Goal: Task Accomplishment & Management: Use online tool/utility

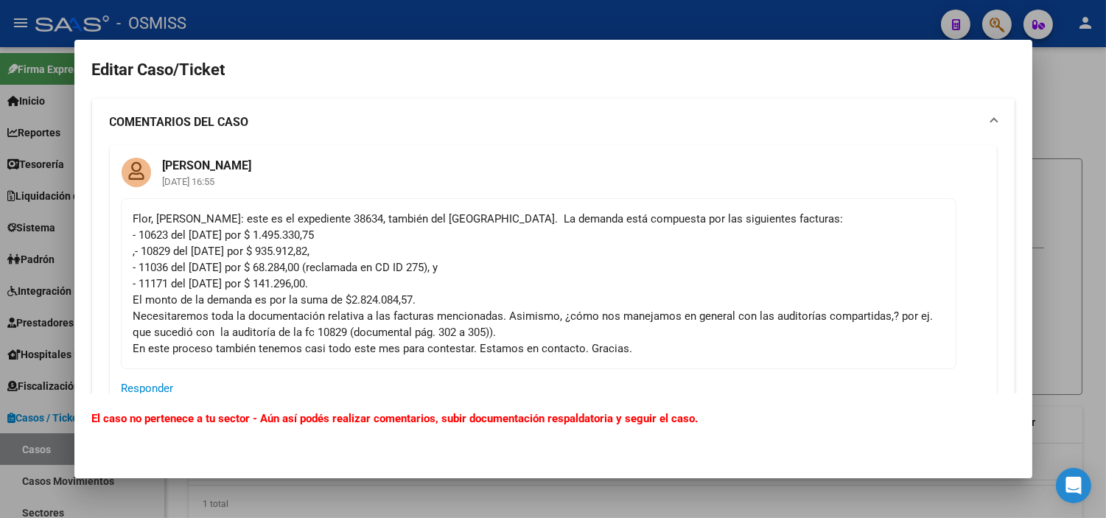
click at [4, 252] on div at bounding box center [553, 259] width 1106 height 518
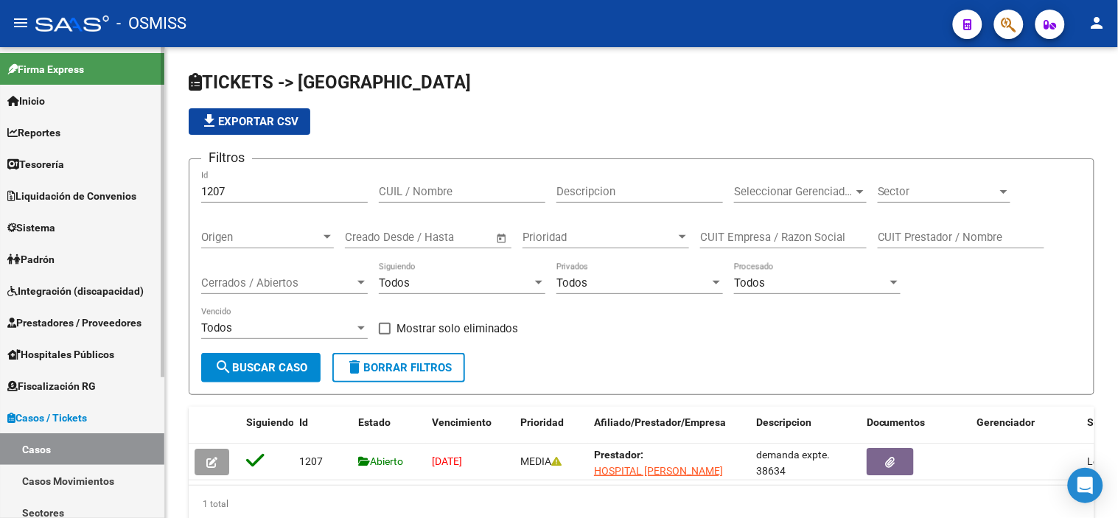
click at [80, 454] on link "Casos" at bounding box center [82, 449] width 164 height 32
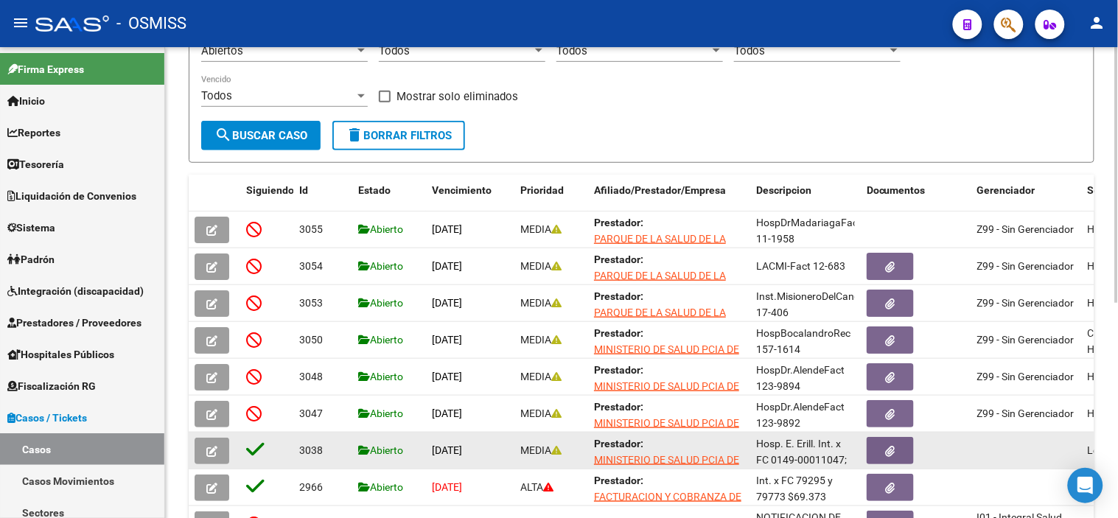
scroll to position [395, 0]
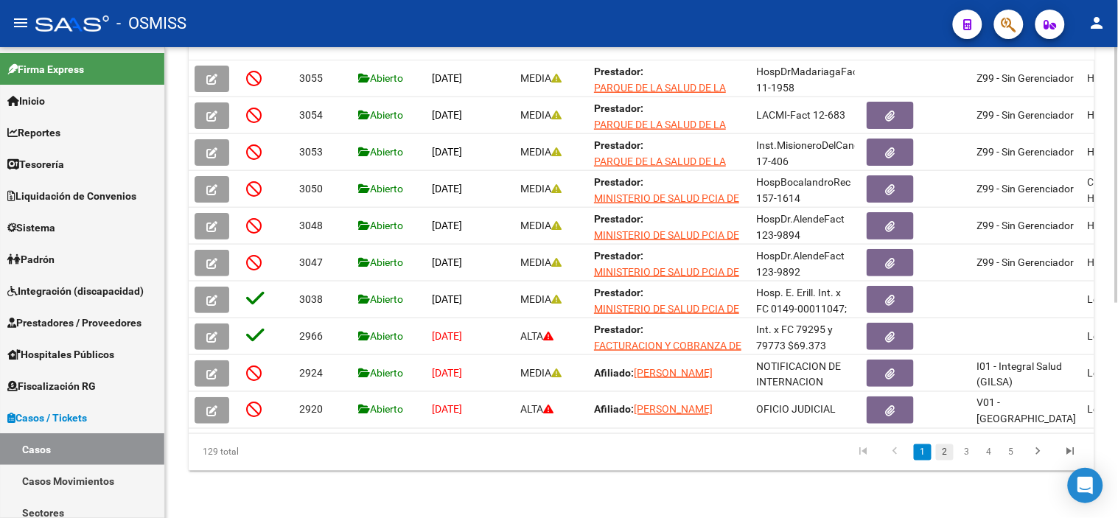
click at [946, 452] on link "2" at bounding box center [945, 452] width 18 height 16
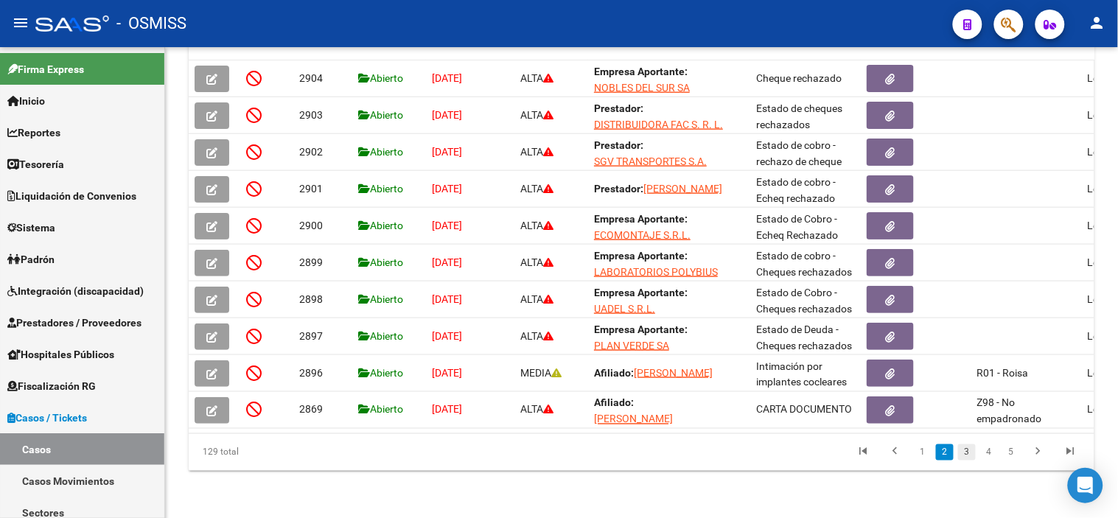
click at [966, 457] on link "3" at bounding box center [967, 452] width 18 height 16
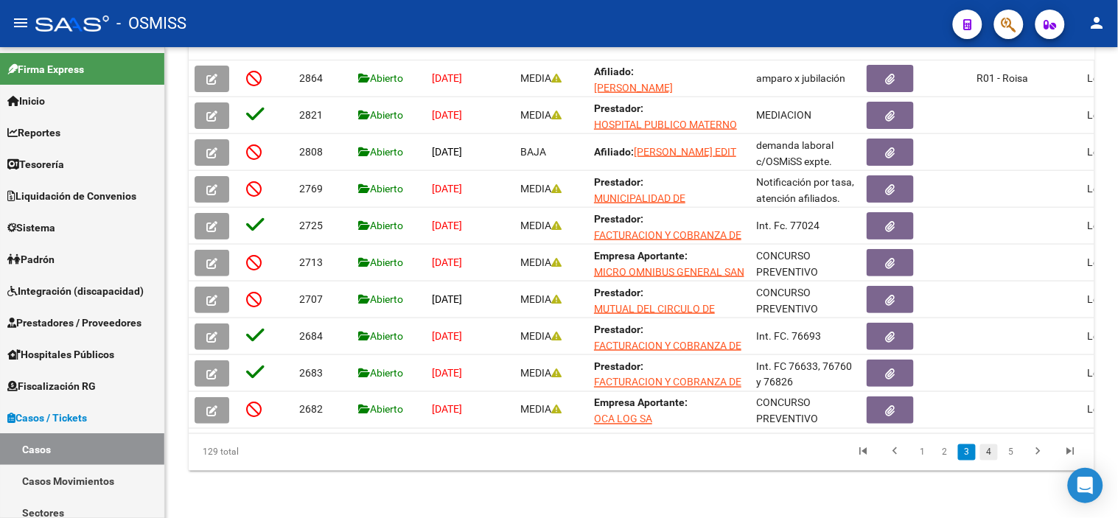
click at [992, 453] on link "4" at bounding box center [989, 452] width 18 height 16
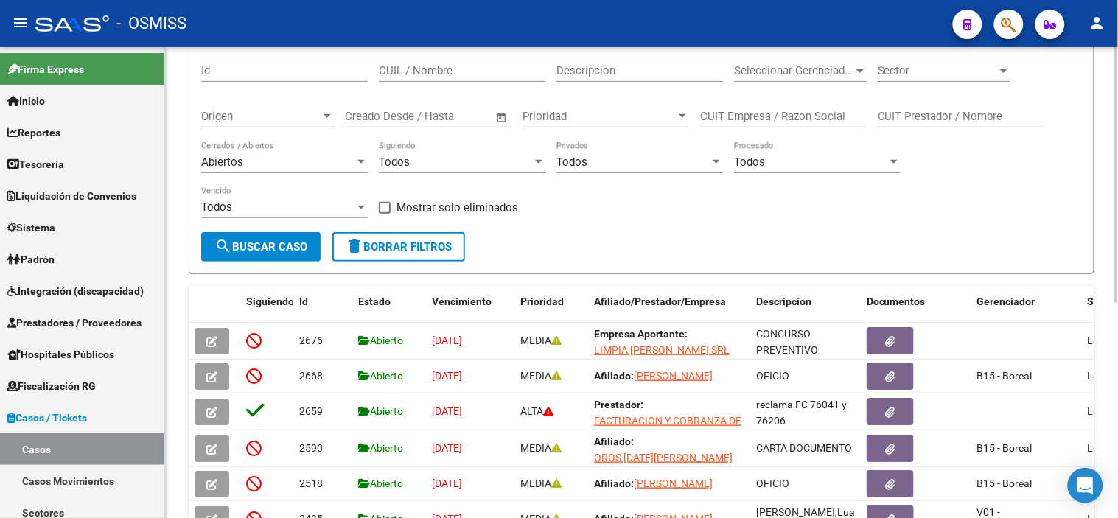
scroll to position [0, 0]
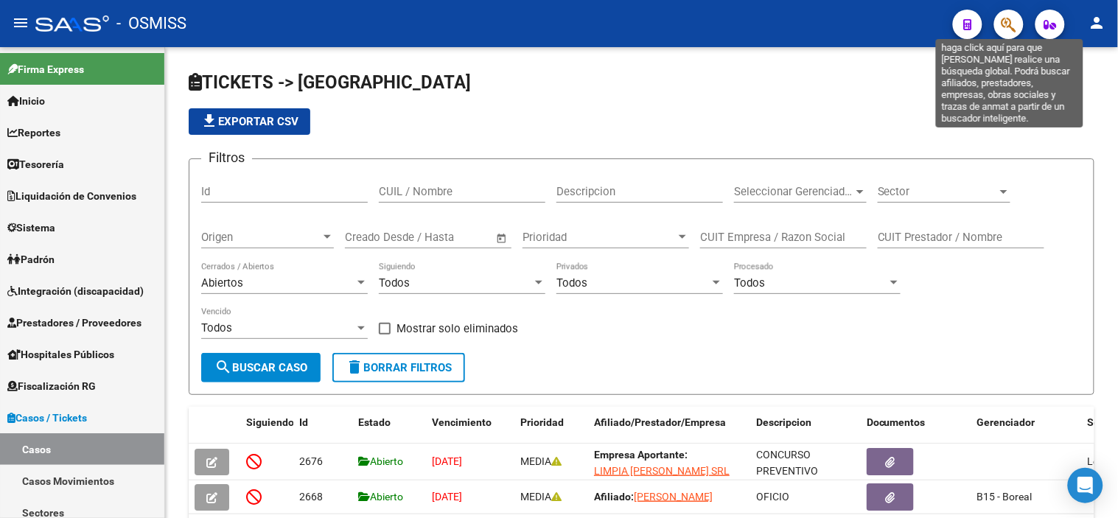
click at [1010, 23] on icon "button" at bounding box center [1008, 24] width 15 height 17
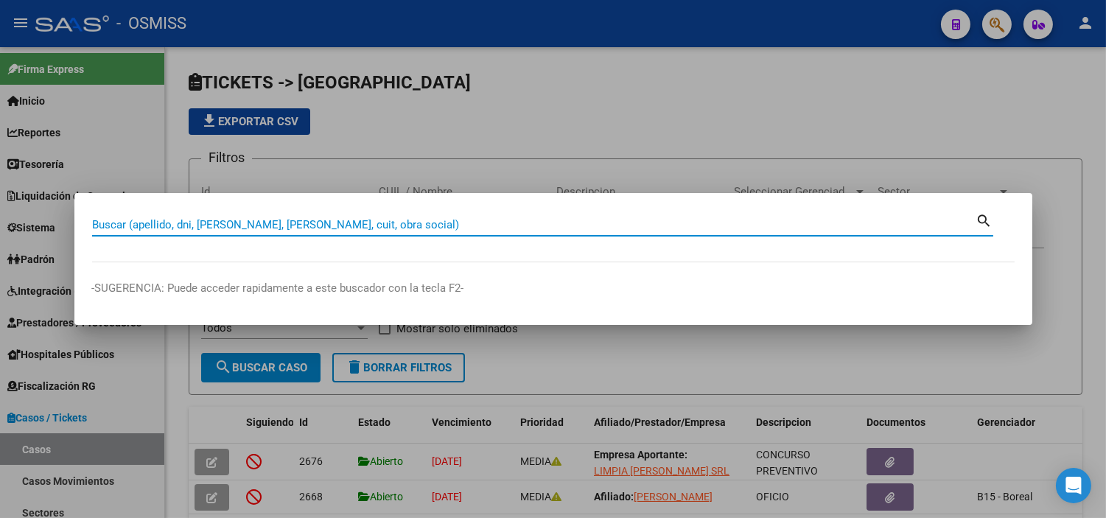
paste input "DEBITOS FACT 6 - 32368"
drag, startPoint x: 166, startPoint y: 222, endPoint x: 102, endPoint y: 210, distance: 65.2
click at [102, 211] on div "DEBITOS FACT 6 - 32368 Buscar (apellido, dni, cuil, nro traspaso, cuit, obra so…" at bounding box center [542, 223] width 901 height 25
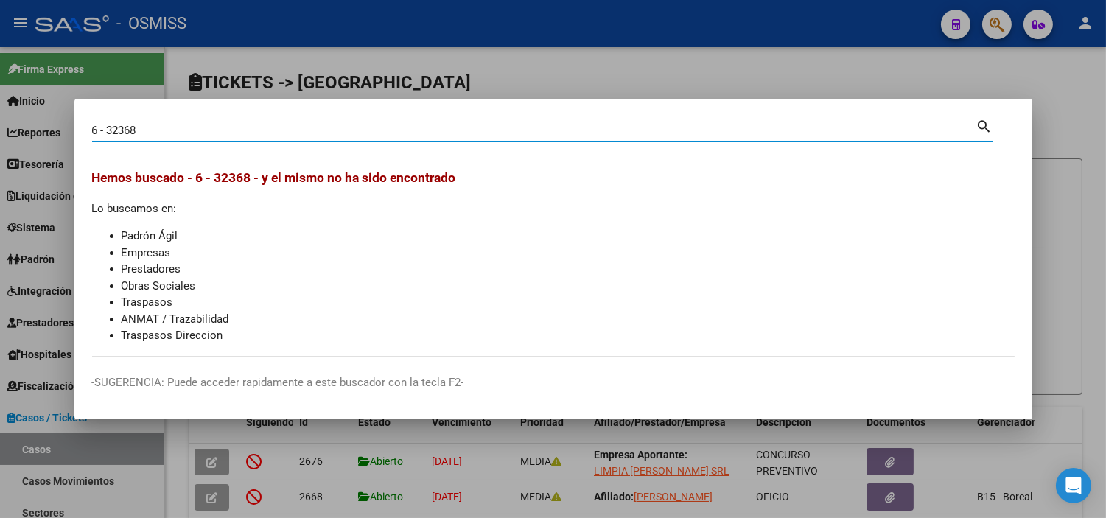
type input "6 - 32368"
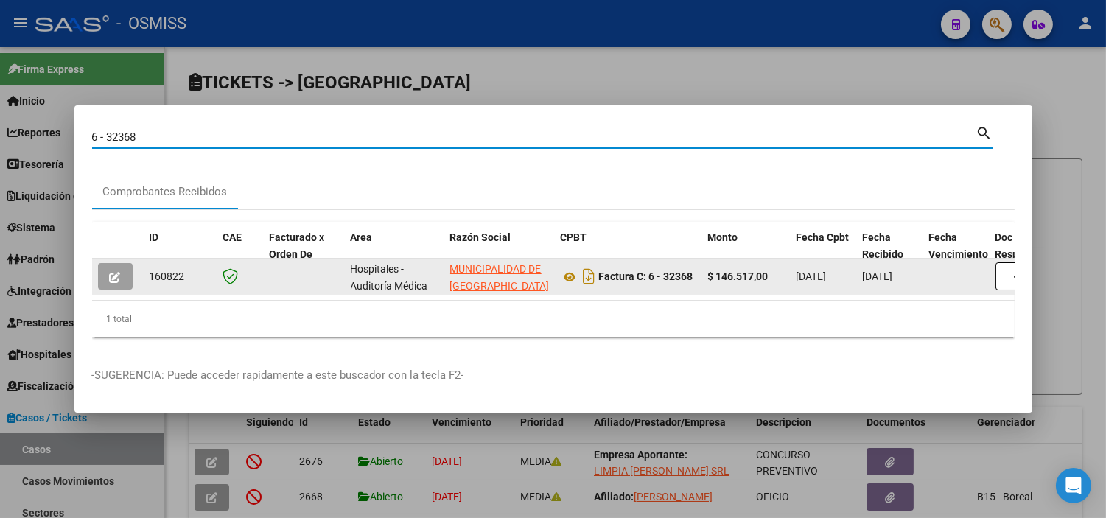
click at [108, 276] on button "button" at bounding box center [115, 276] width 35 height 27
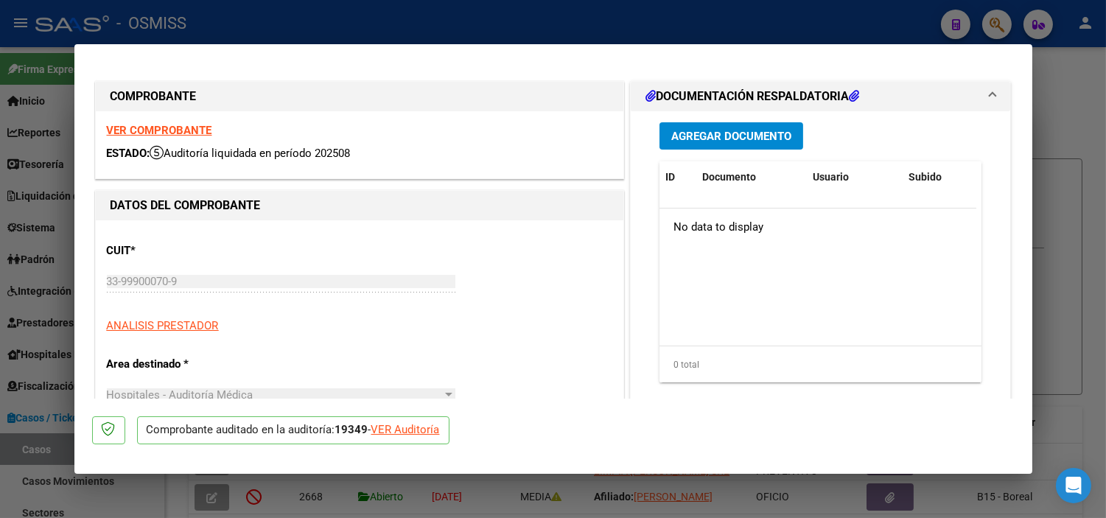
type input "2025-08-29"
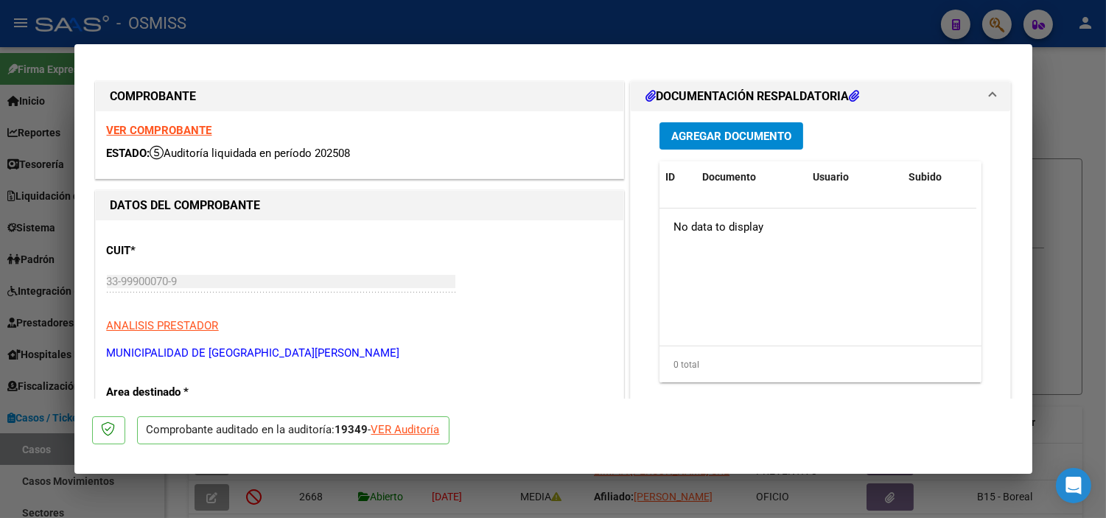
click at [403, 428] on div "VER Auditoría" at bounding box center [405, 429] width 69 height 17
type input "$ 0,00"
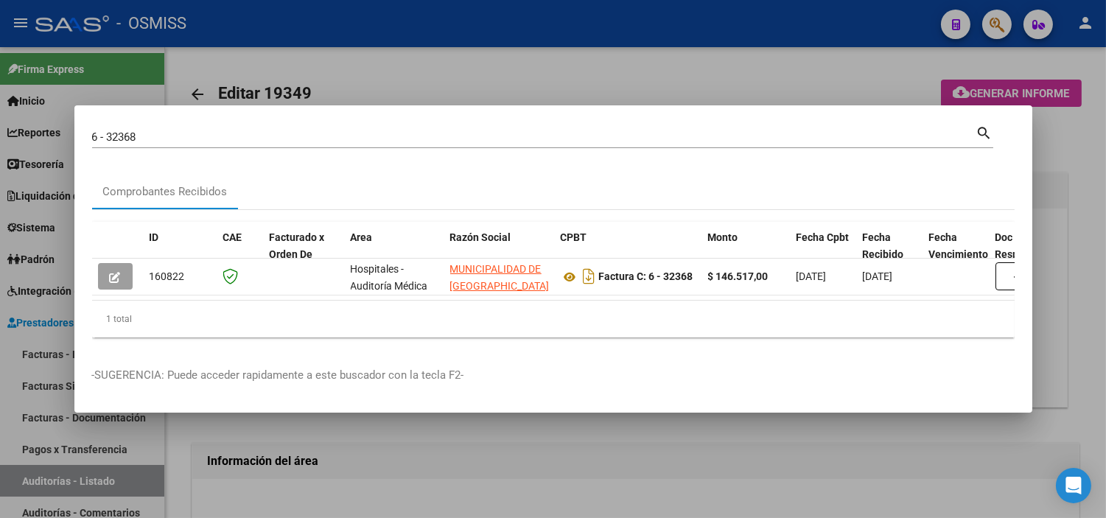
click at [418, 445] on div at bounding box center [553, 259] width 1106 height 518
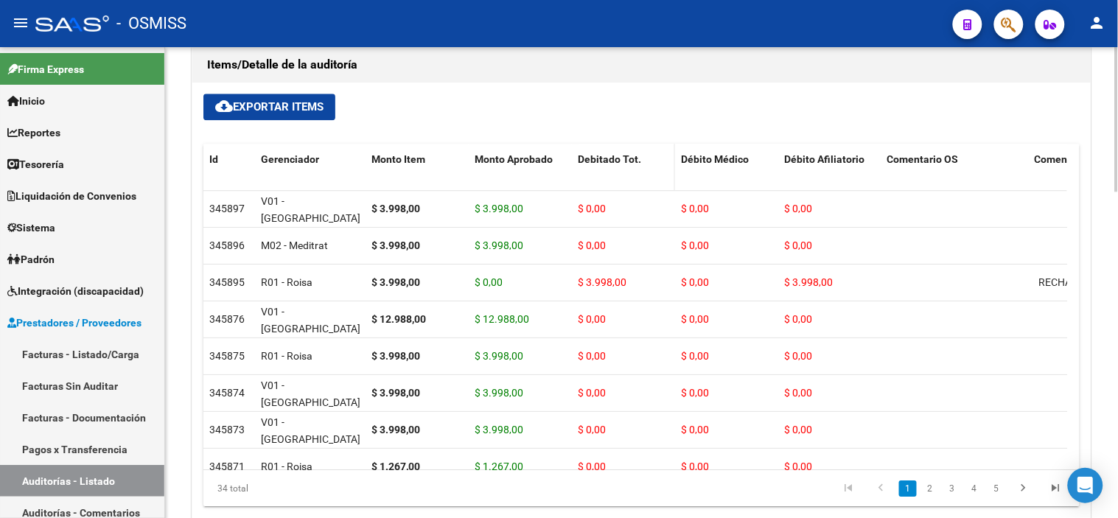
scroll to position [982, 0]
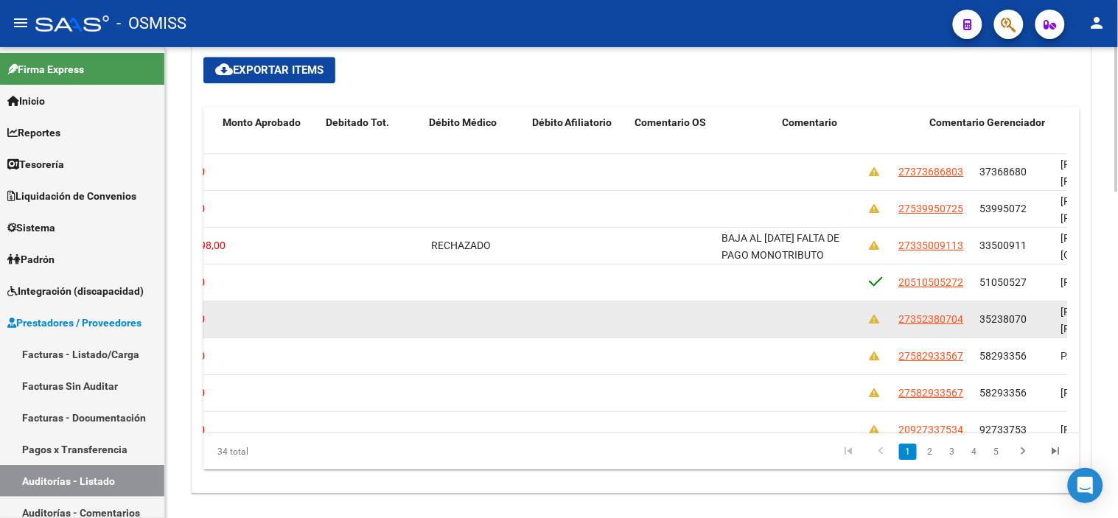
drag, startPoint x: 694, startPoint y: 324, endPoint x: 834, endPoint y: 304, distance: 141.4
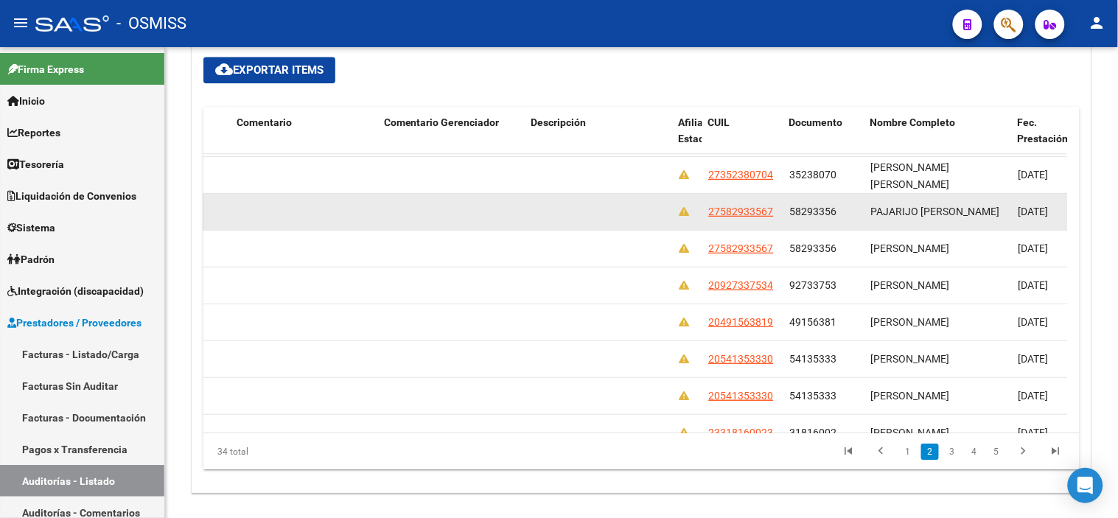
scroll to position [164, 798]
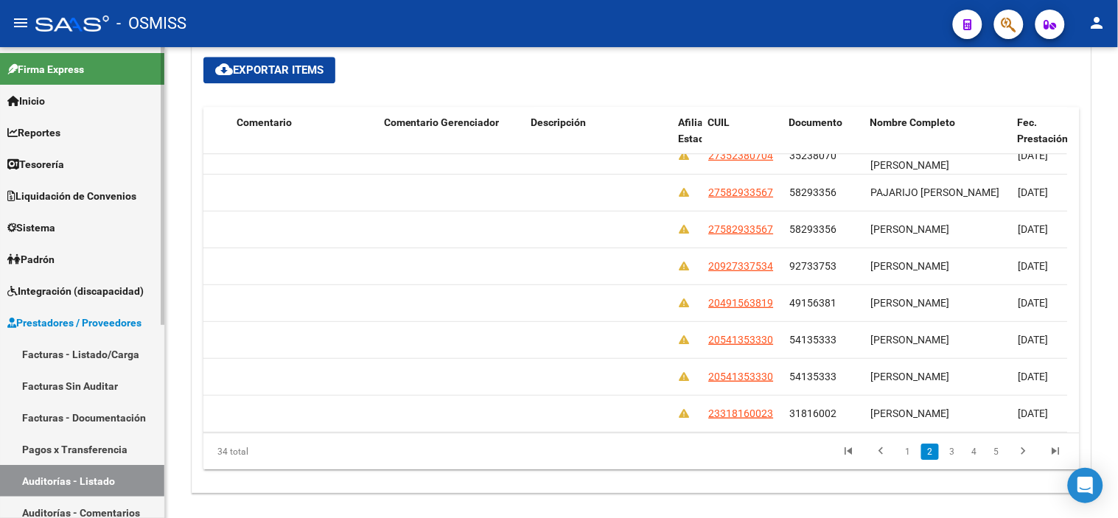
click at [72, 319] on span "Prestadores / Proveedores" at bounding box center [74, 323] width 134 height 16
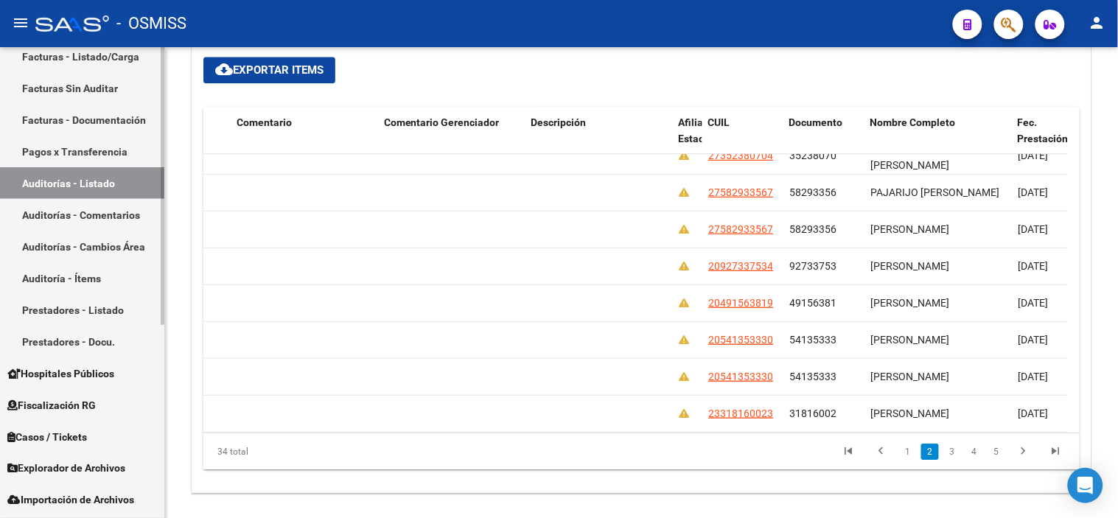
scroll to position [326, 0]
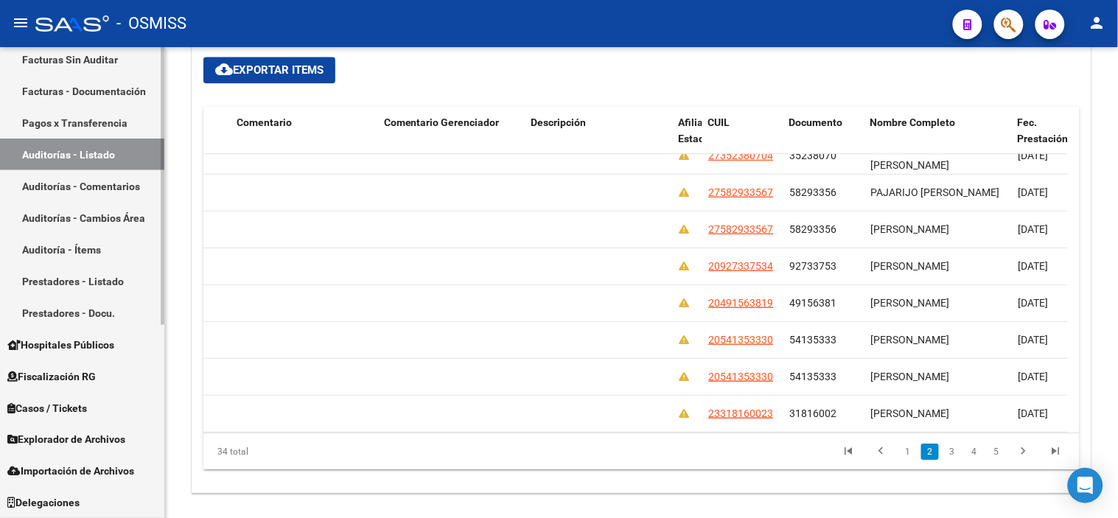
click at [83, 401] on span "Casos / Tickets" at bounding box center [47, 408] width 80 height 16
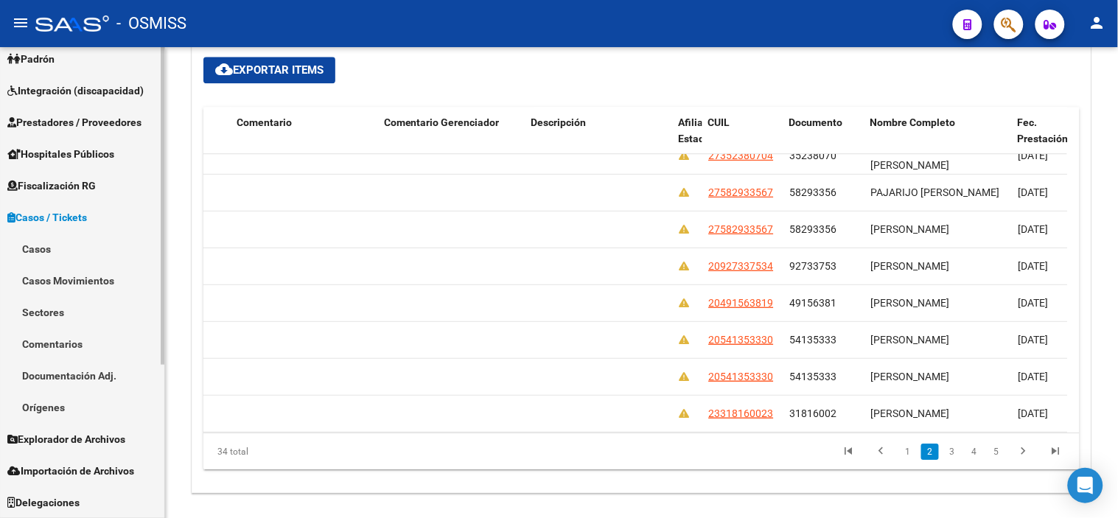
scroll to position [200, 0]
click at [105, 245] on link "Casos" at bounding box center [82, 249] width 164 height 32
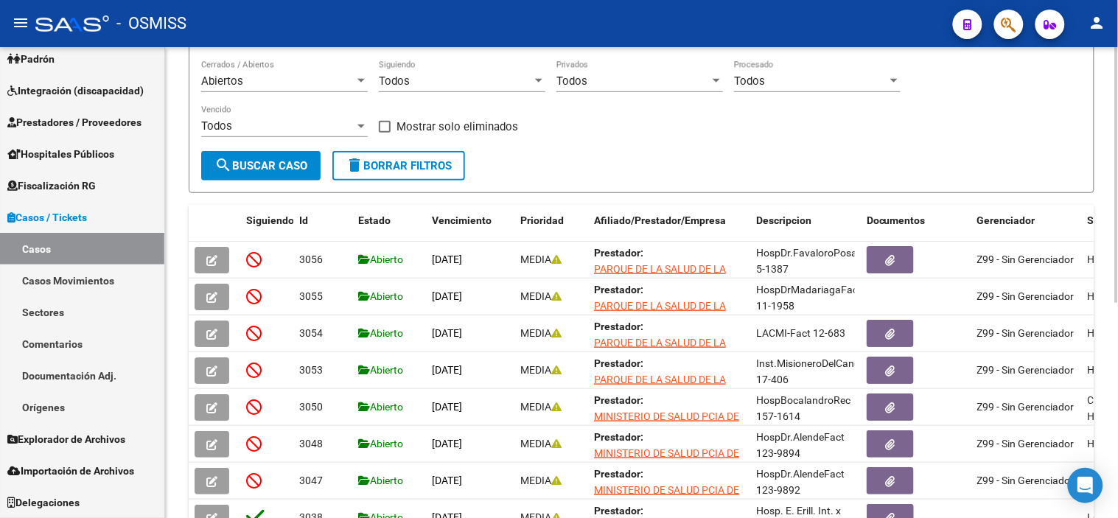
scroll to position [150, 0]
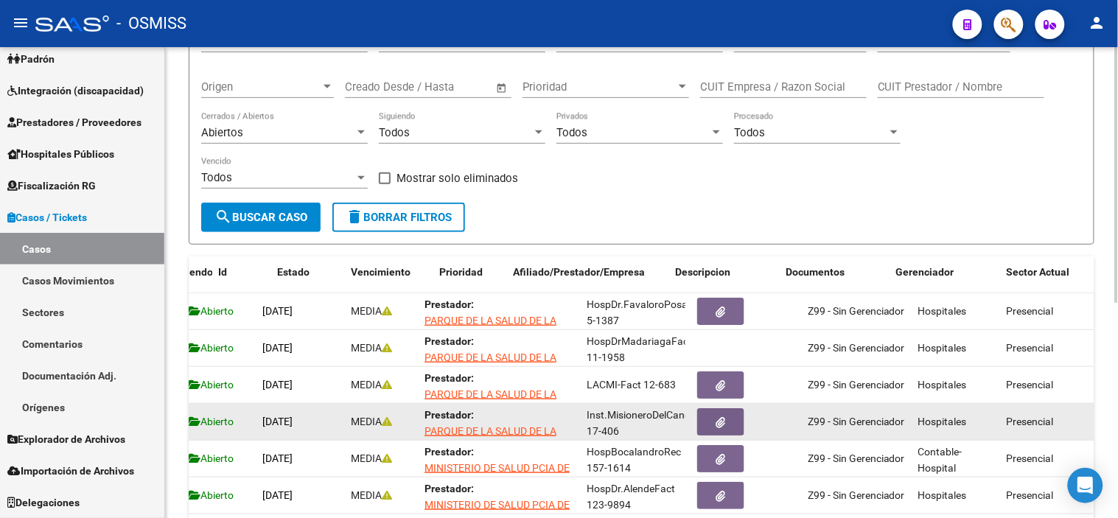
drag, startPoint x: 664, startPoint y: 407, endPoint x: 727, endPoint y: 406, distance: 62.6
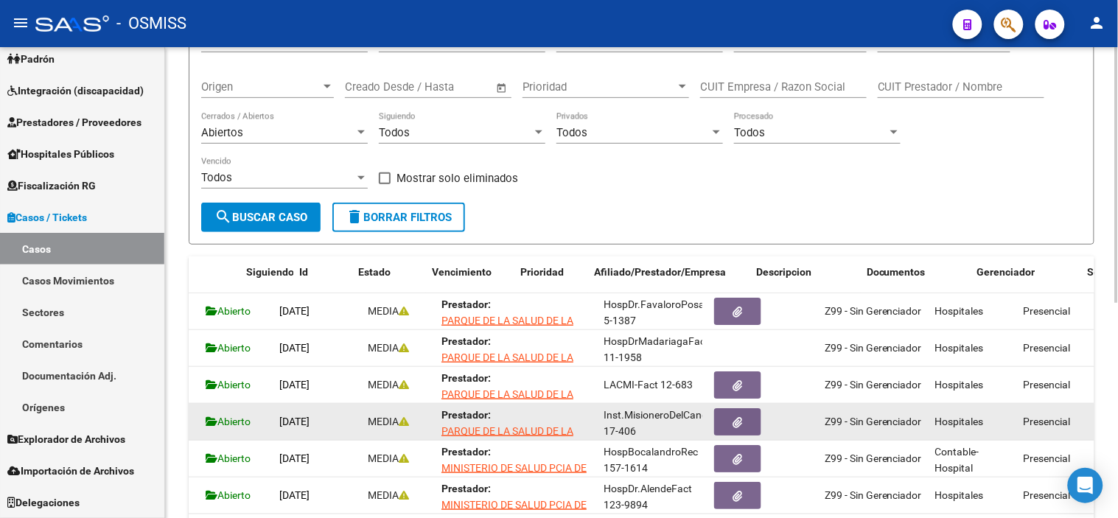
scroll to position [0, 0]
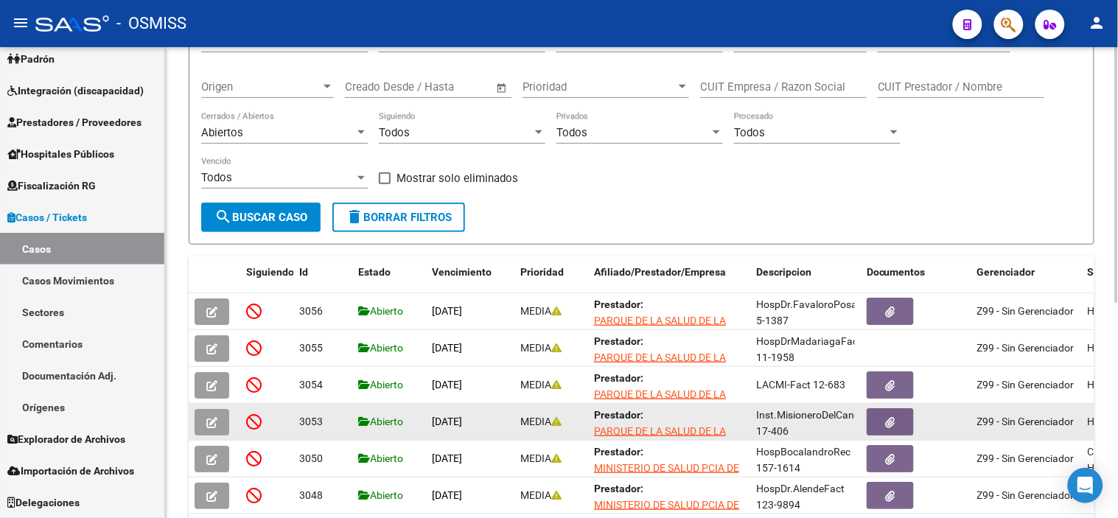
drag, startPoint x: 698, startPoint y: 399, endPoint x: 506, endPoint y: 411, distance: 191.9
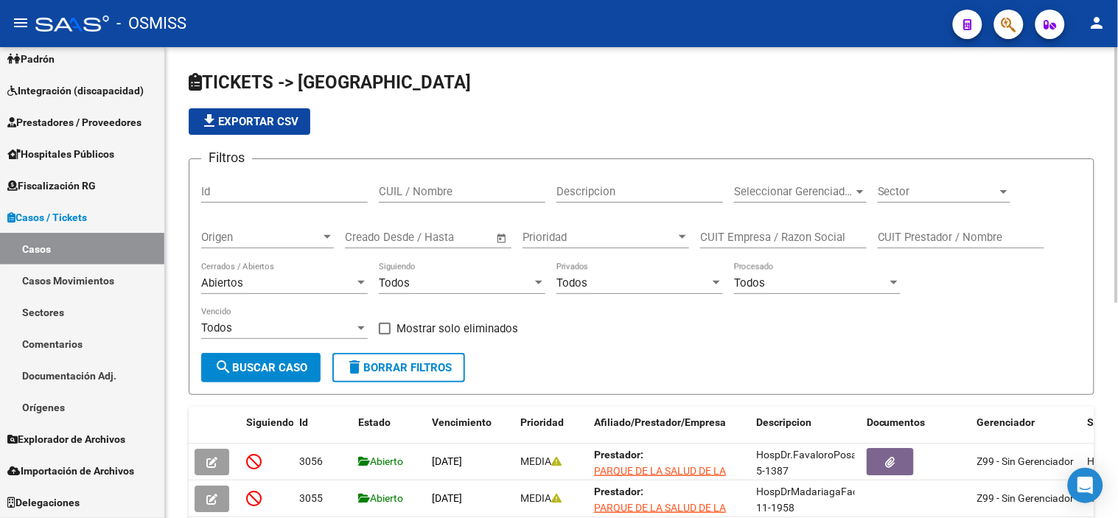
click at [921, 181] on div "Sector Sector" at bounding box center [943, 187] width 133 height 32
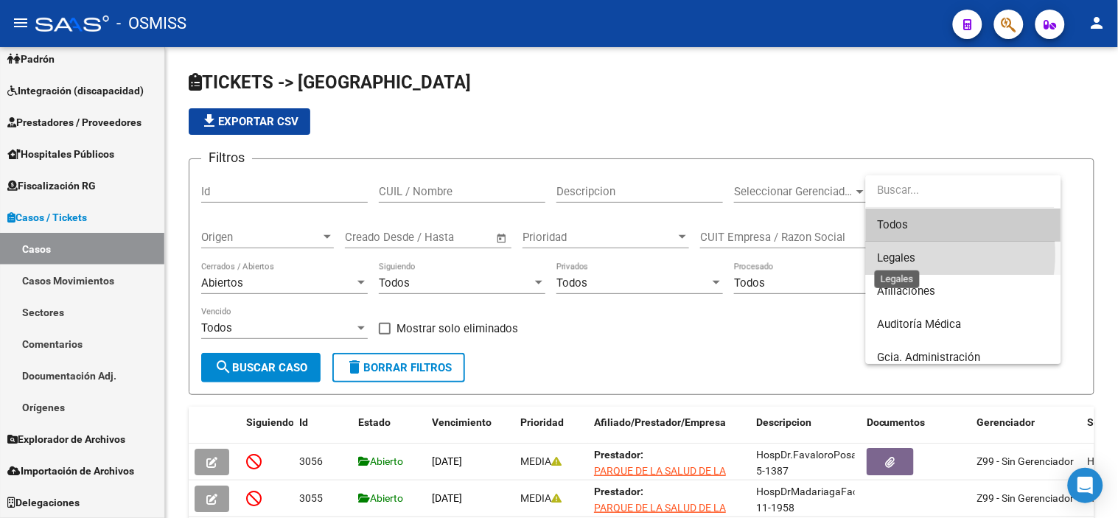
click at [908, 254] on span "Legales" at bounding box center [896, 257] width 38 height 13
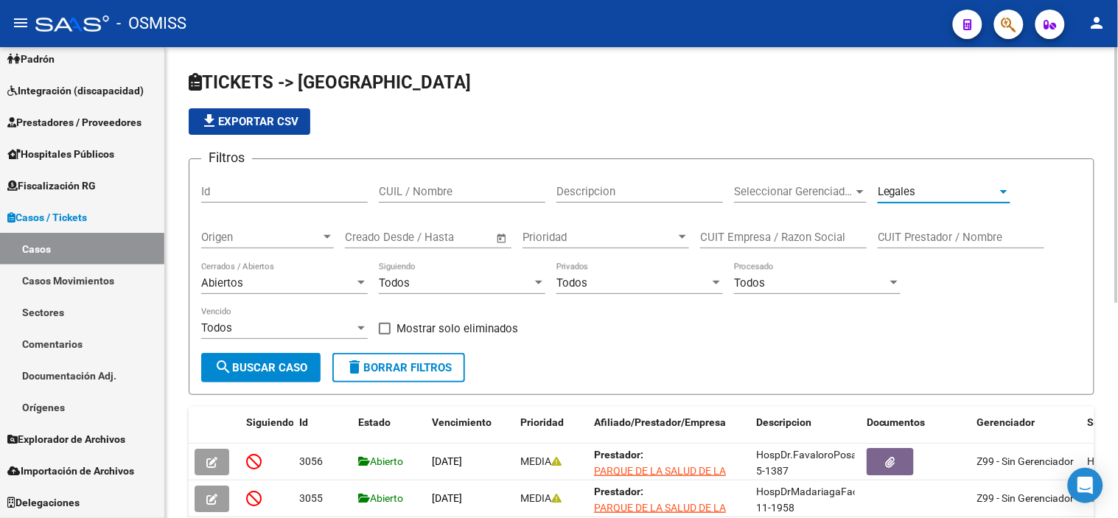
click at [295, 373] on span "search Buscar Caso" at bounding box center [260, 367] width 93 height 13
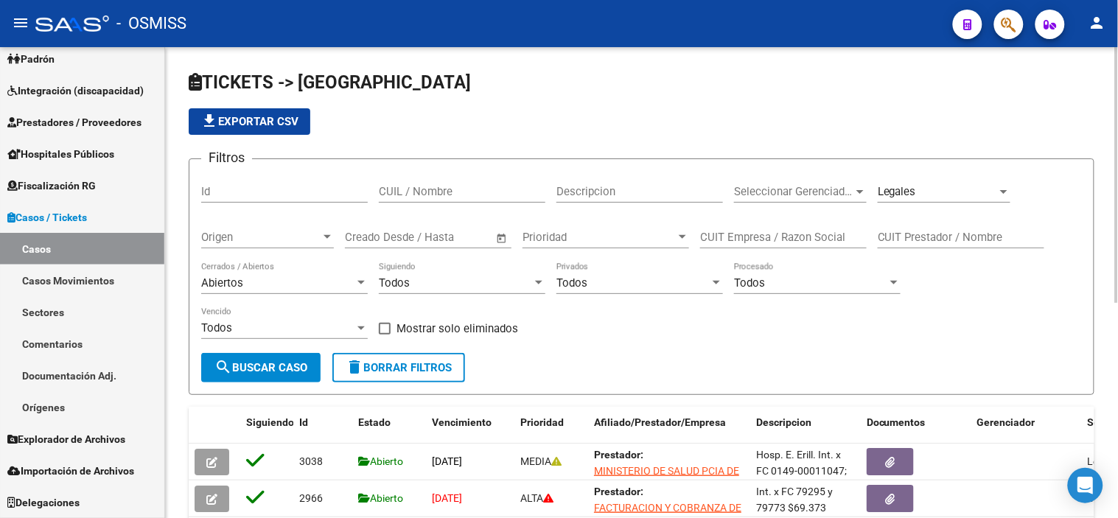
click at [584, 236] on span "Prioridad" at bounding box center [598, 237] width 153 height 13
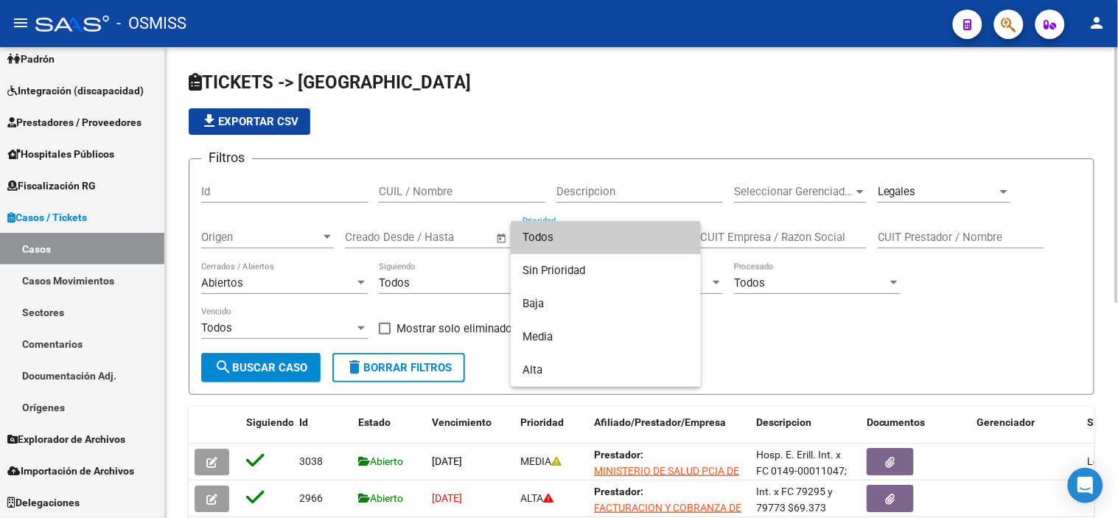
click at [584, 236] on span "Todos" at bounding box center [605, 237] width 166 height 33
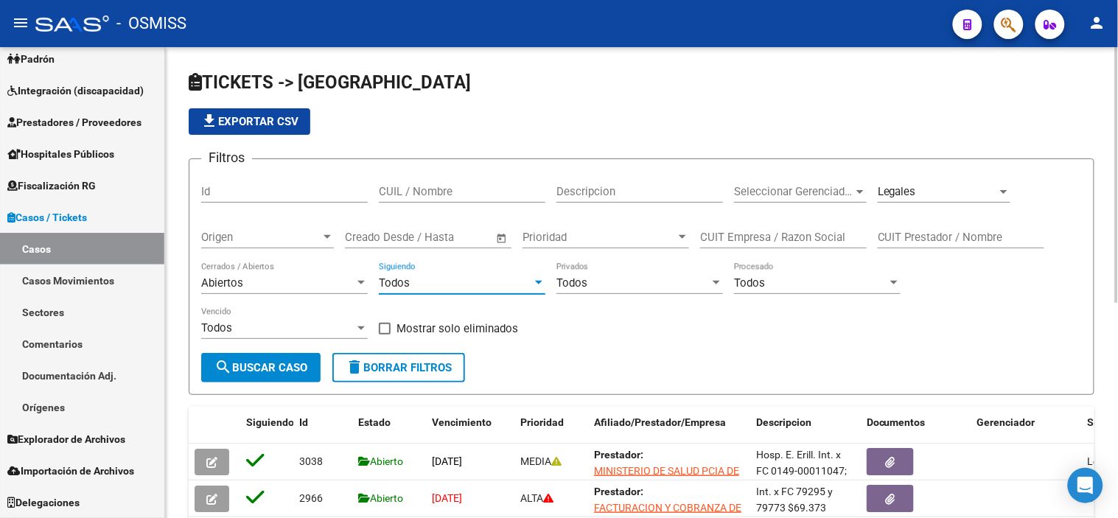
click at [489, 284] on div "Todos" at bounding box center [455, 282] width 153 height 13
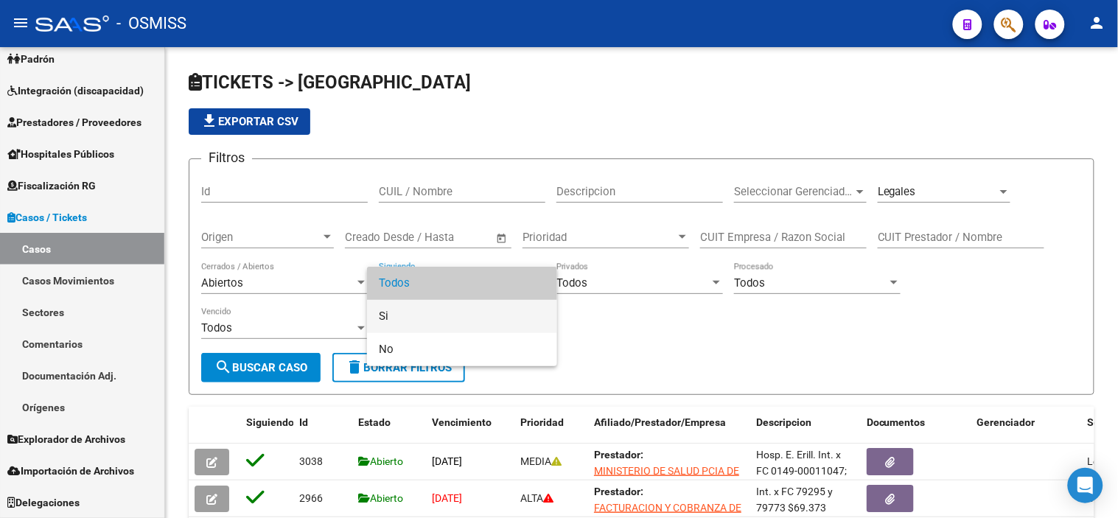
click at [460, 323] on span "Si" at bounding box center [462, 316] width 166 height 33
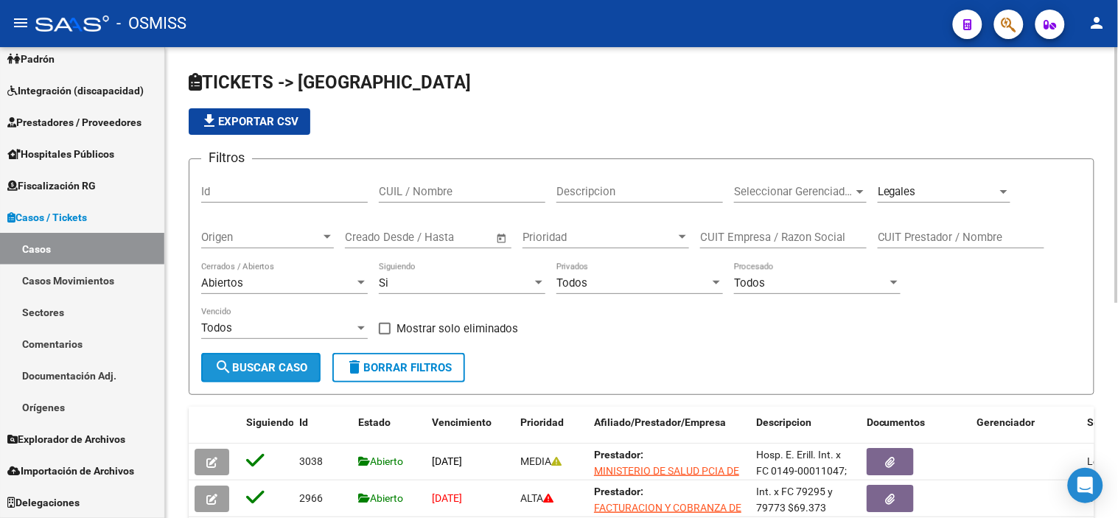
click at [254, 376] on button "search Buscar Caso" at bounding box center [260, 367] width 119 height 29
click at [252, 127] on span "file_download Exportar CSV" at bounding box center [249, 121] width 98 height 13
click at [278, 370] on span "search Buscar Caso" at bounding box center [260, 367] width 93 height 13
click at [254, 119] on span "file_download Exportar CSV" at bounding box center [249, 121] width 98 height 13
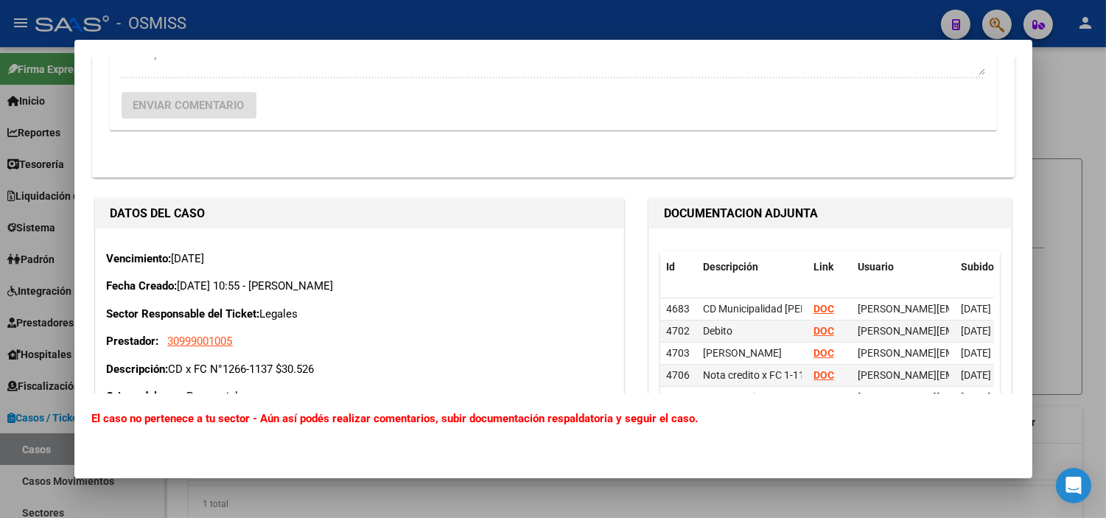
scroll to position [737, 0]
